Goal: Find specific fact: Find specific fact

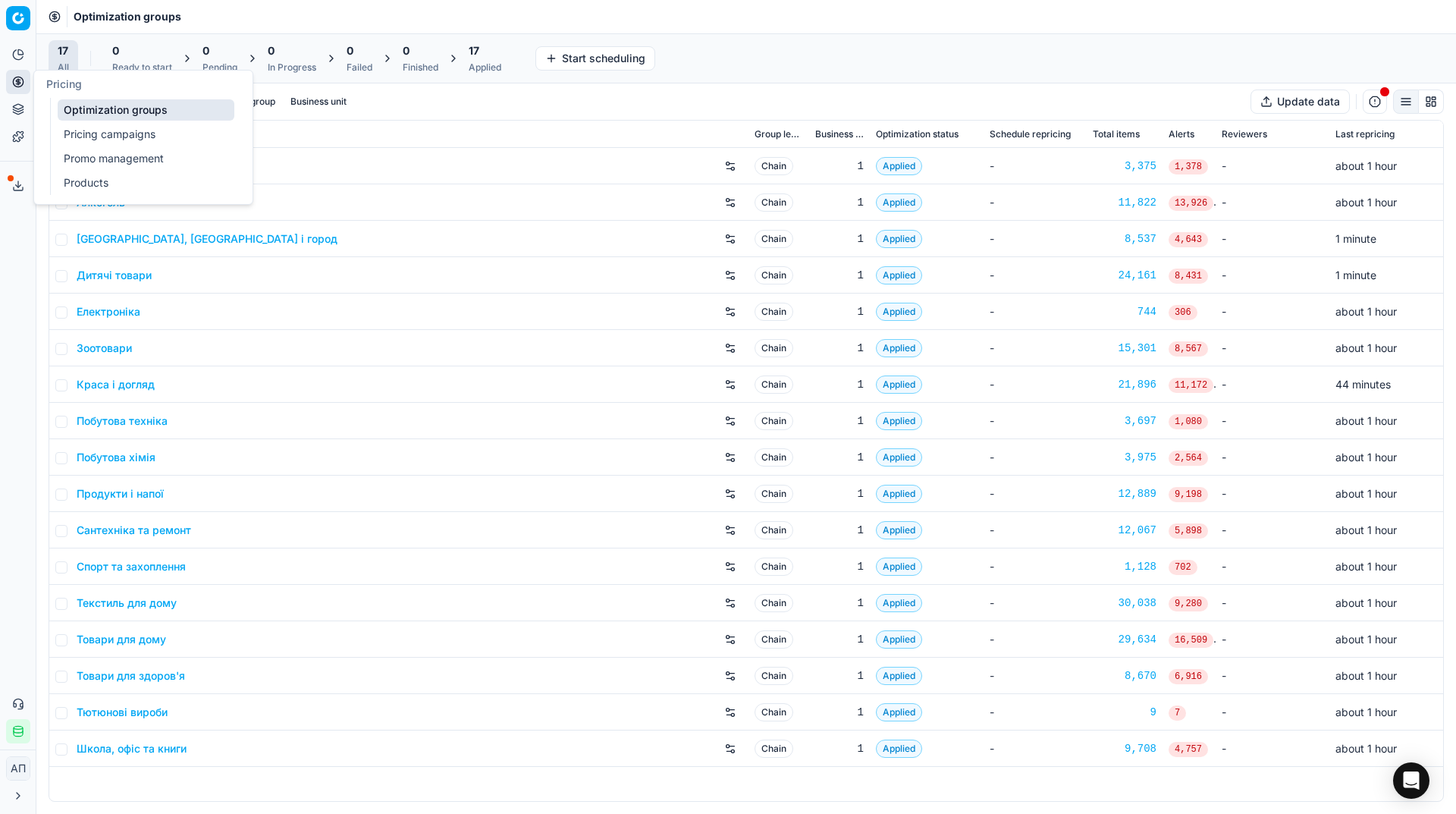
click at [94, 134] on link "Pricing campaigns" at bounding box center [146, 134] width 177 height 21
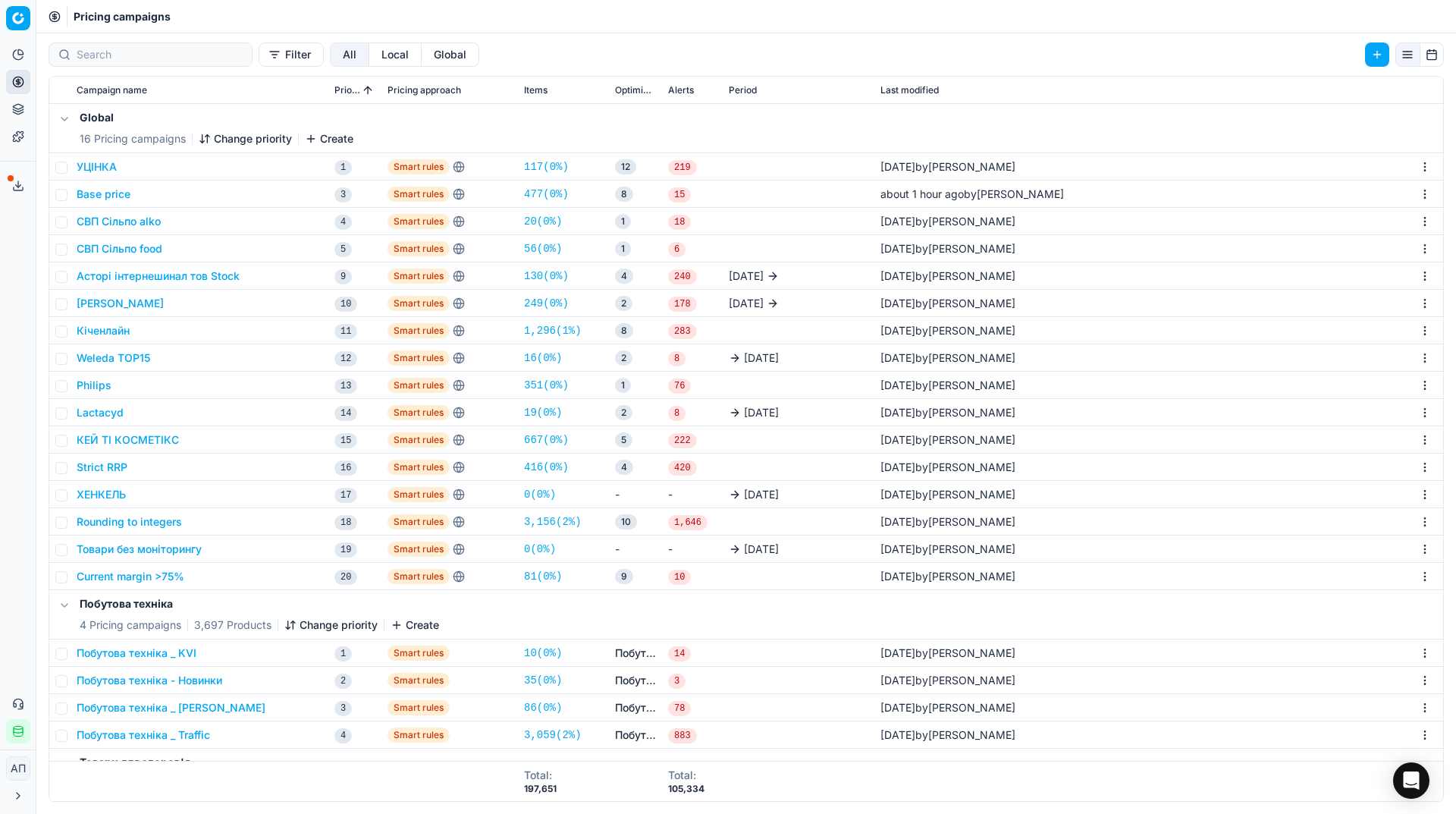
click at [24, 301] on div "Analytics Pricing Product portfolio Templates Export service 38 Contact support…" at bounding box center [18, 393] width 36 height 713
click at [543, 569] on link "81 ( 0% )" at bounding box center [542, 576] width 38 height 15
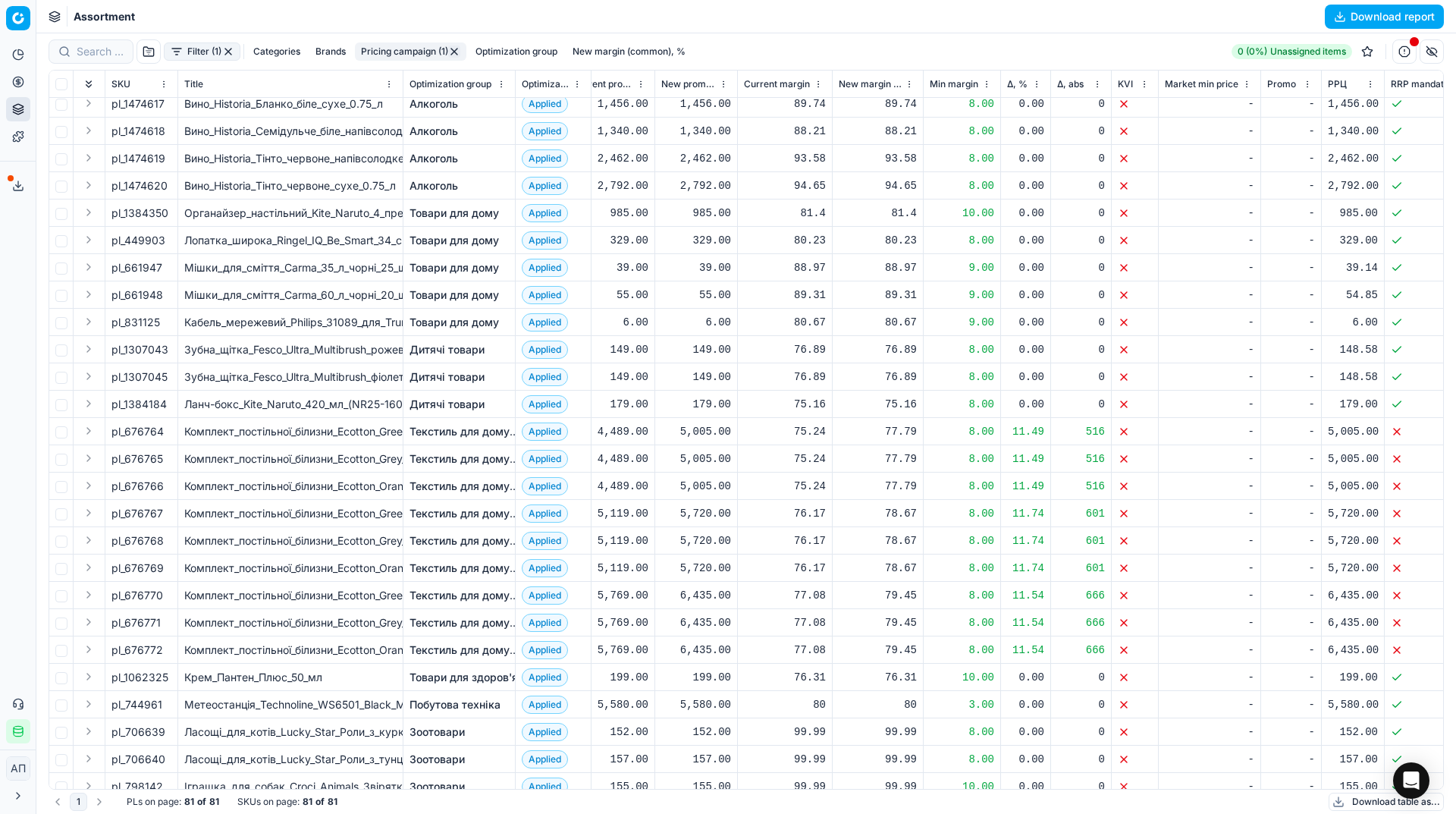
scroll to position [1368, 185]
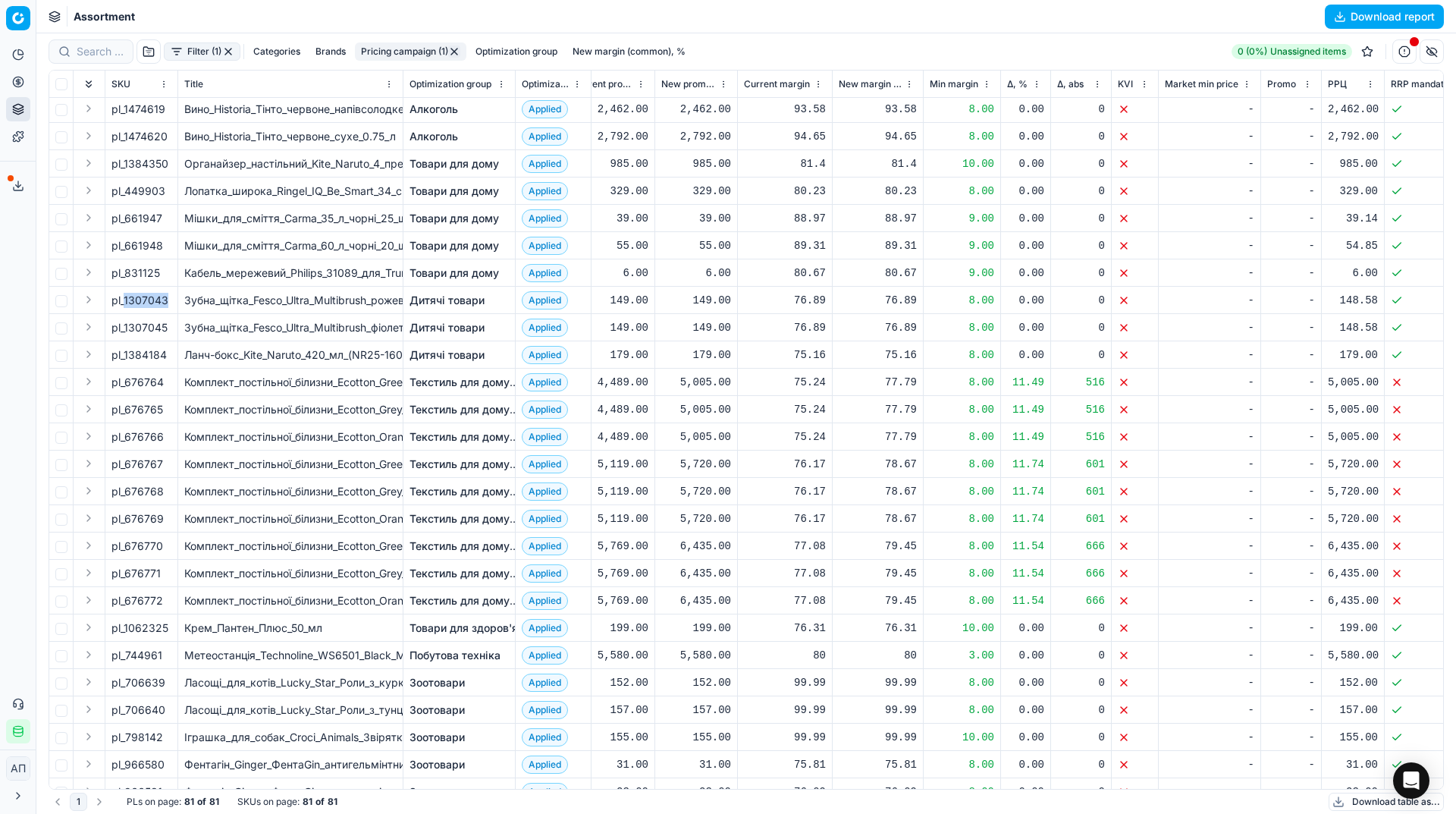
drag, startPoint x: 124, startPoint y: 299, endPoint x: 165, endPoint y: 300, distance: 41.0
click at [165, 300] on div "pl_1307043" at bounding box center [141, 300] width 60 height 15
copy div "1307043"
drag, startPoint x: 126, startPoint y: 325, endPoint x: 168, endPoint y: 328, distance: 42.1
click at [168, 328] on div "pl_1307045" at bounding box center [141, 327] width 60 height 15
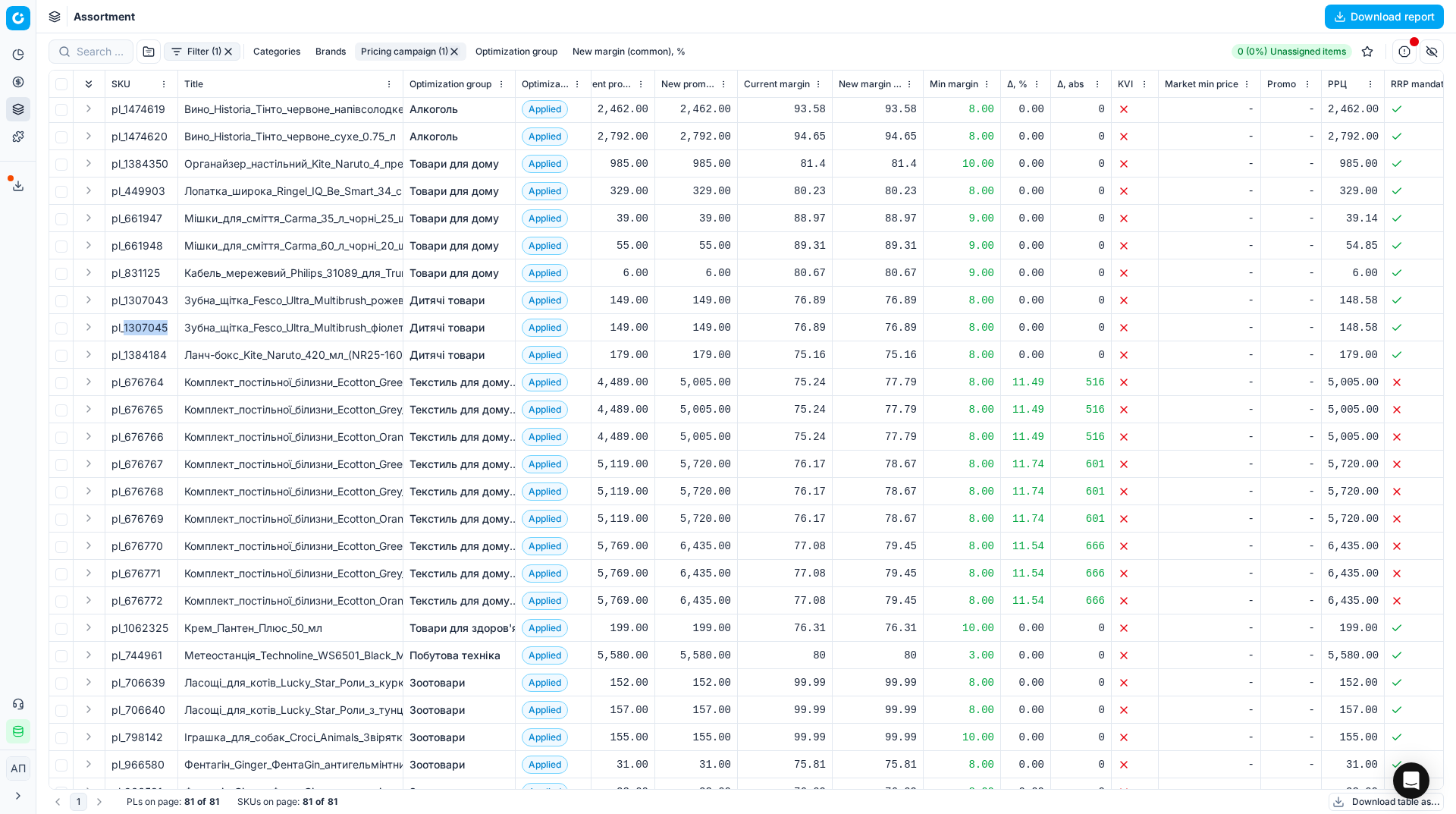
copy div "1307045"
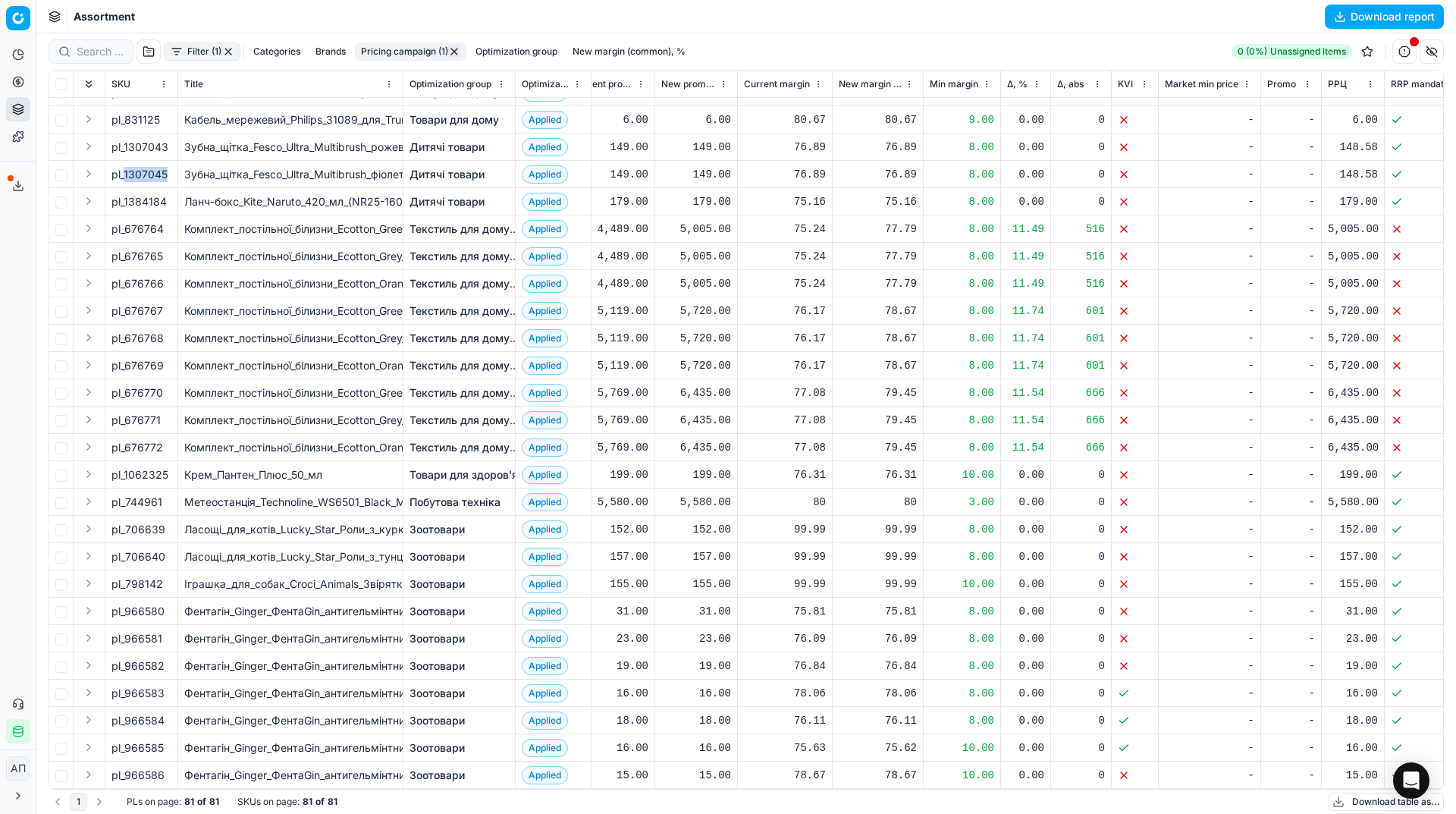
scroll to position [1533, 185]
click at [135, 494] on span "pl_744961" at bounding box center [136, 501] width 51 height 15
copy span "pl_744961"
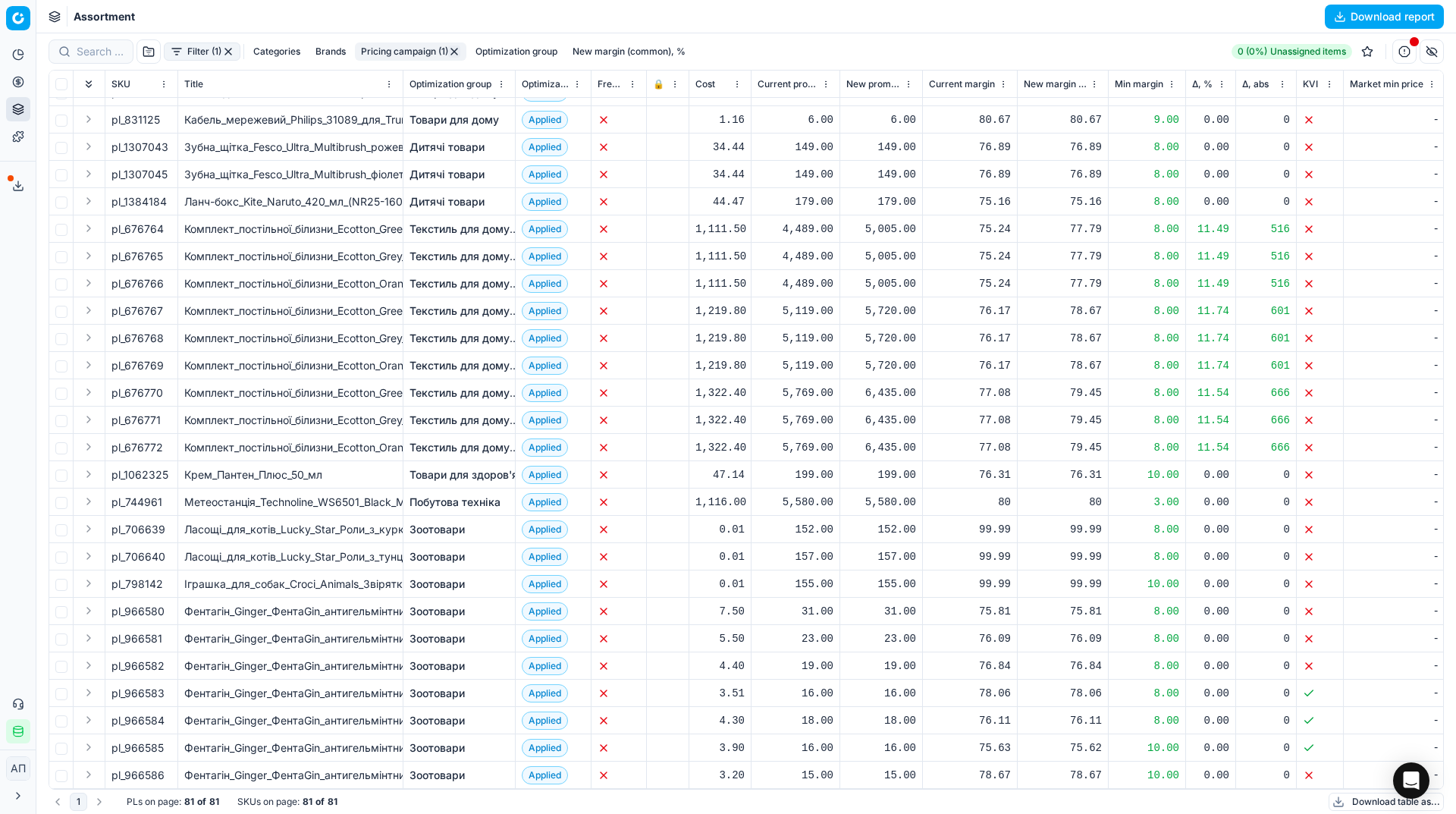
scroll to position [1522, 0]
click at [139, 473] on span "pl_1062325" at bounding box center [140, 474] width 57 height 15
copy span "pl_1062325"
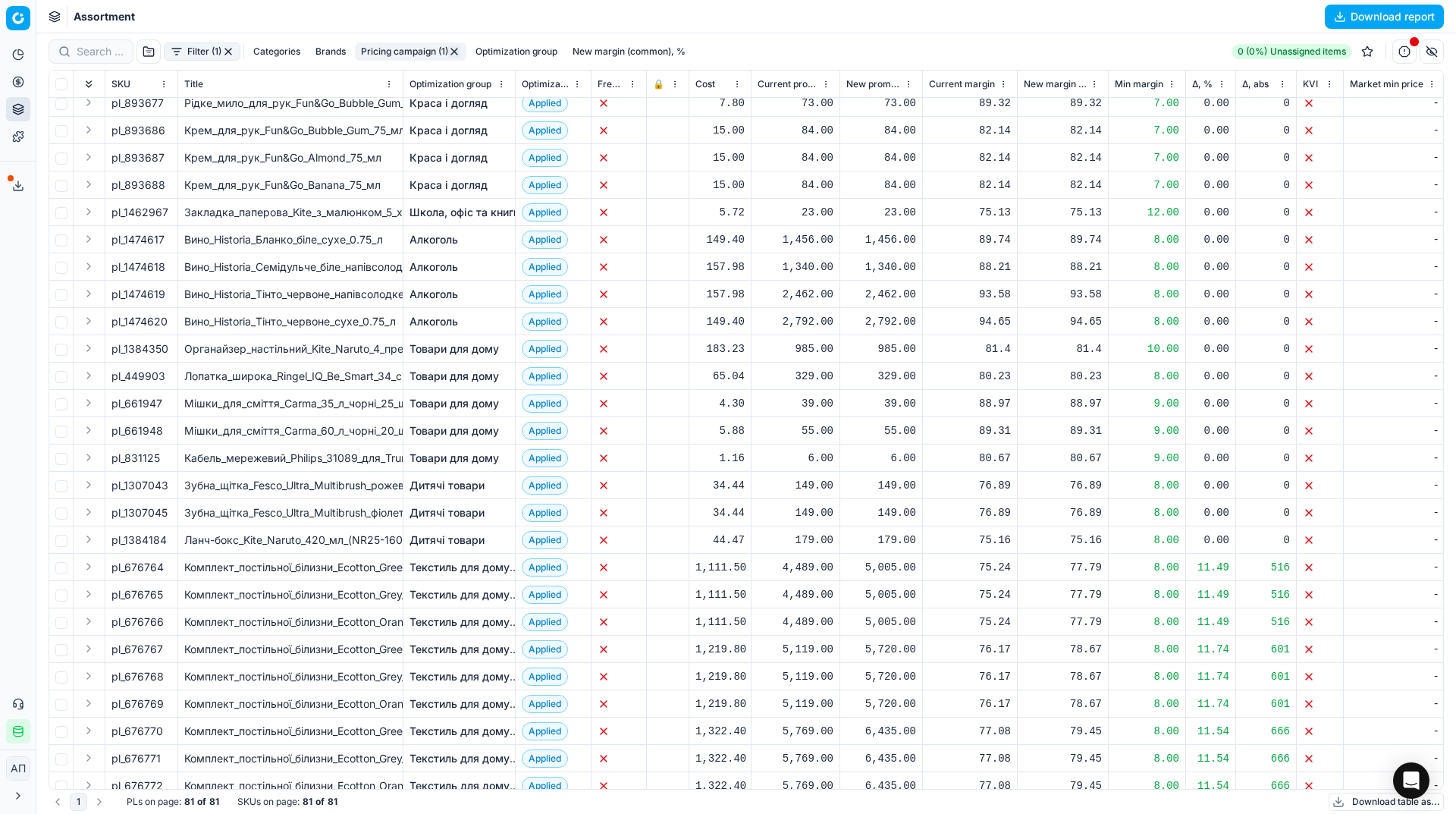
scroll to position [1179, 0]
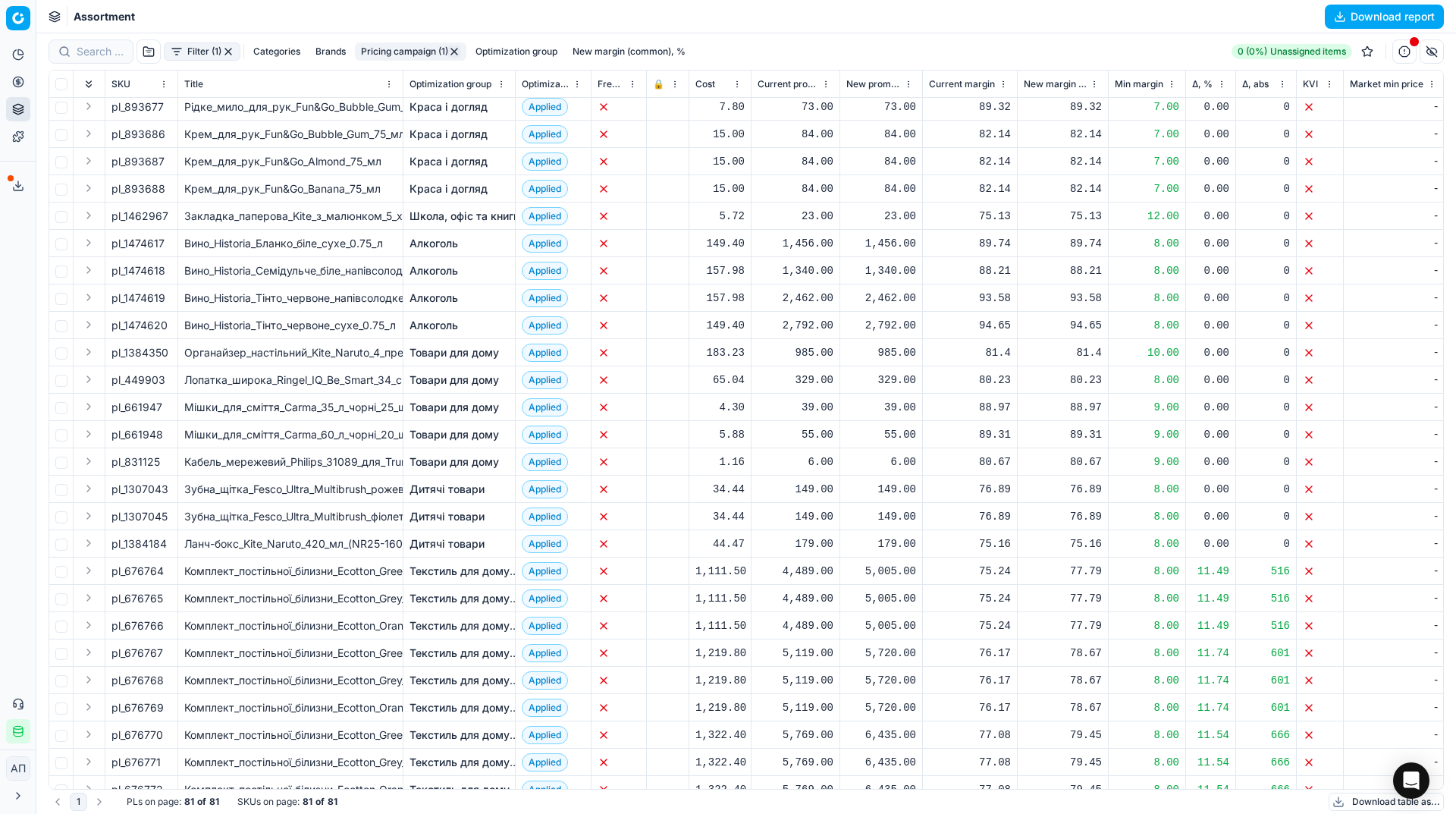
click at [140, 354] on span "pl_1384350" at bounding box center [140, 352] width 57 height 15
copy span "pl_1384350"
click at [0, 387] on div "Analytics Pricing Product portfolio Templates Export service 38 Contact support…" at bounding box center [18, 393] width 36 height 713
click at [75, 101] on link "Optimization groups" at bounding box center [146, 109] width 177 height 21
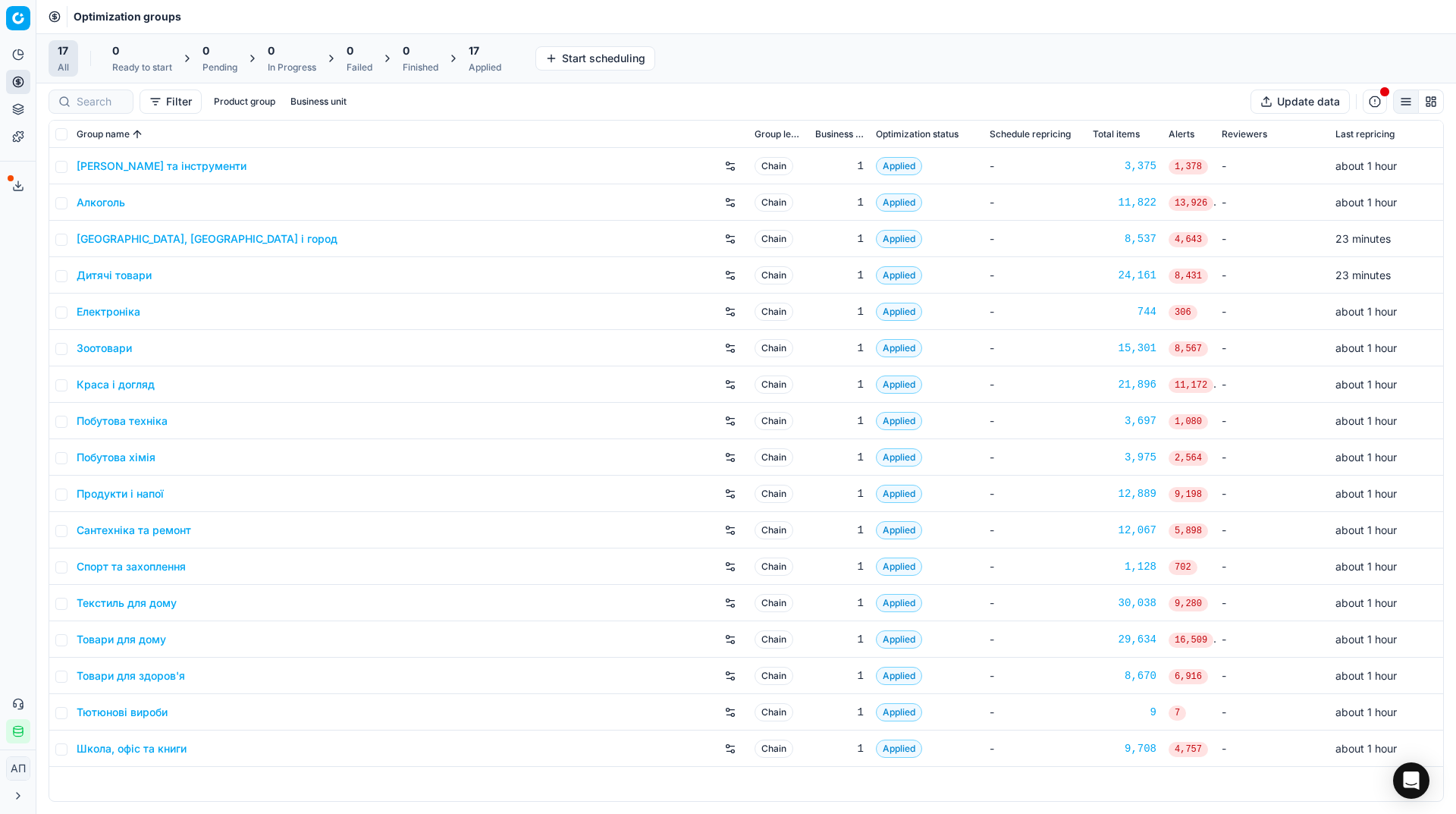
click at [2, 394] on div "Analytics Pricing Product portfolio Templates Export service 38 Contact support…" at bounding box center [18, 393] width 36 height 713
